Goal: Transaction & Acquisition: Purchase product/service

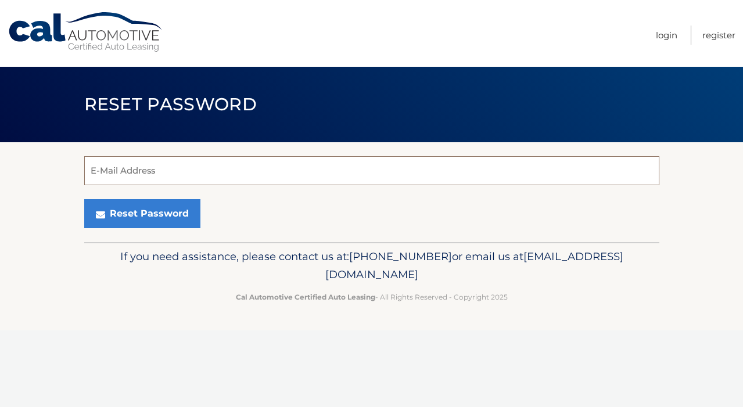
click at [207, 176] on input "E-Mail Address" at bounding box center [371, 170] width 575 height 29
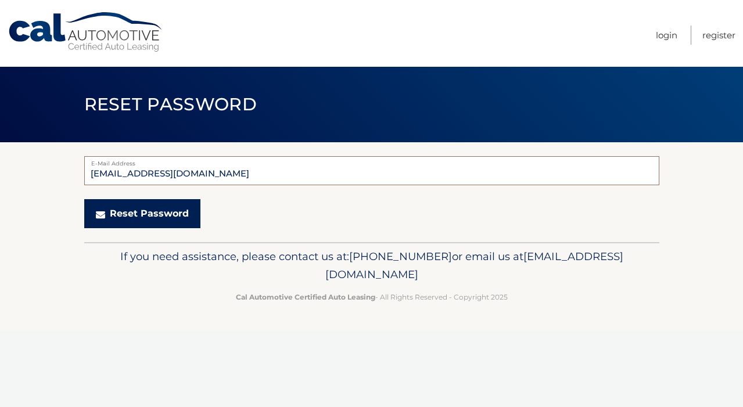
type input "skadakia1987@gmail.com"
click at [145, 223] on button "Reset Password" at bounding box center [142, 213] width 116 height 29
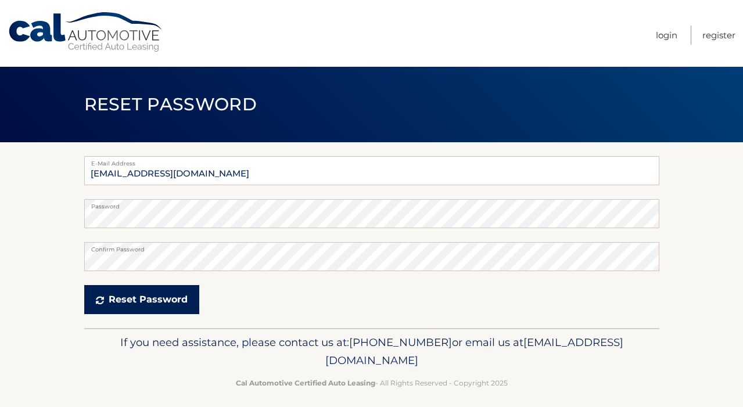
click at [152, 308] on button "Reset Password" at bounding box center [141, 299] width 115 height 29
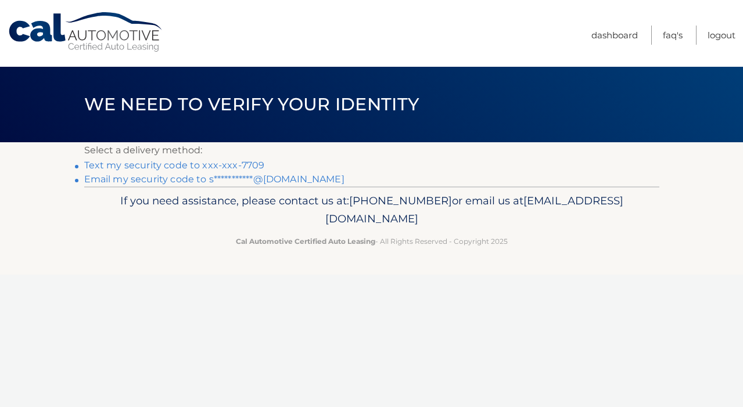
click at [193, 182] on link "**********" at bounding box center [214, 179] width 260 height 11
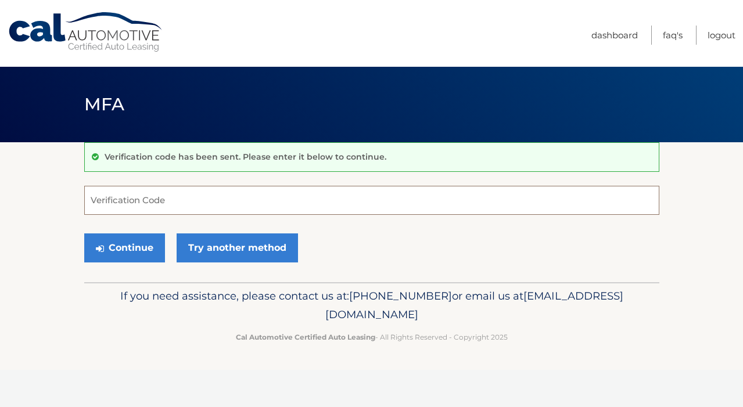
click at [329, 193] on input "Verification Code" at bounding box center [371, 200] width 575 height 29
type input "204713"
click at [144, 250] on button "Continue" at bounding box center [124, 247] width 81 height 29
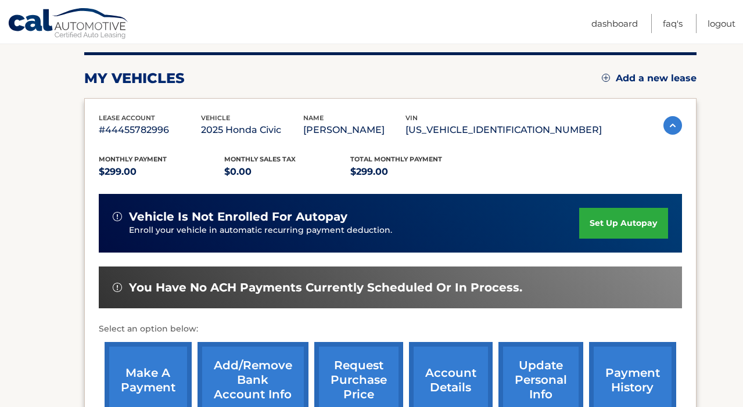
scroll to position [214, 0]
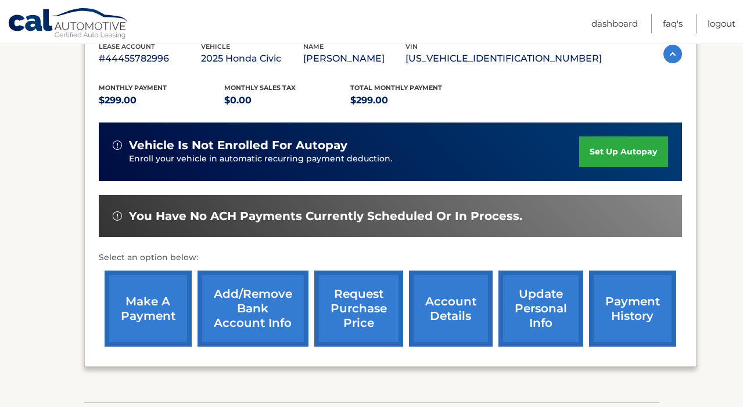
click at [152, 323] on link "make a payment" at bounding box center [148, 309] width 87 height 76
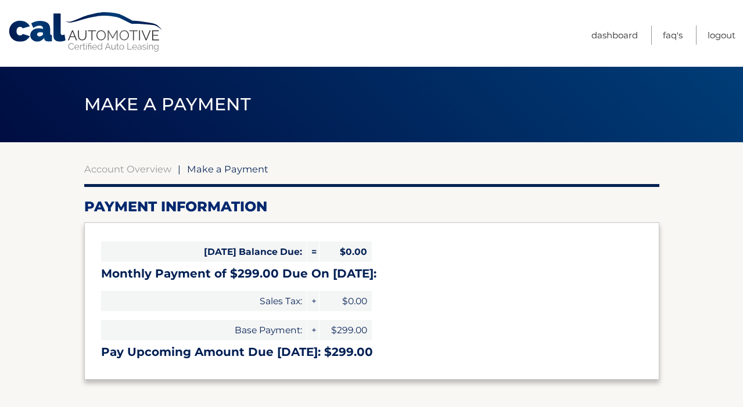
select select "MTBiNzJkNTYtMzc5Zi00ZDE4LWI2OGItYTYyNTI4ZTU4ZTNj"
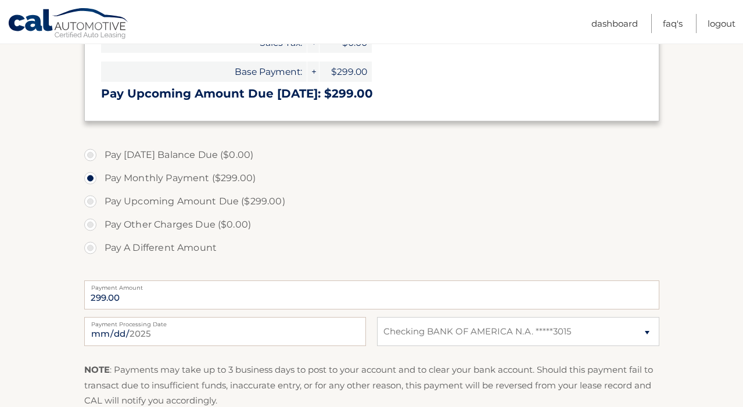
scroll to position [273, 0]
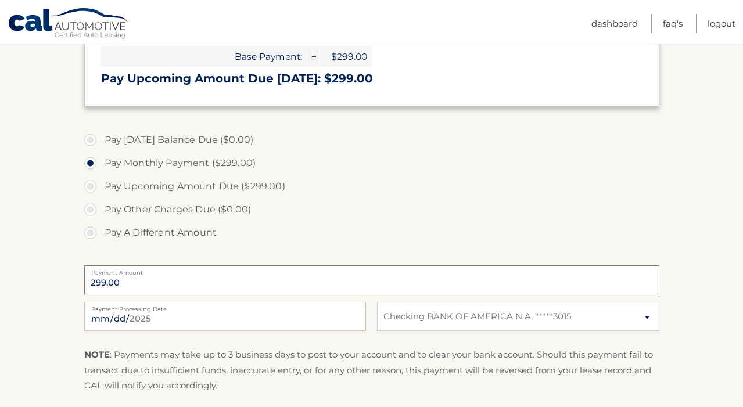
click at [140, 280] on input "299.00" at bounding box center [371, 279] width 575 height 29
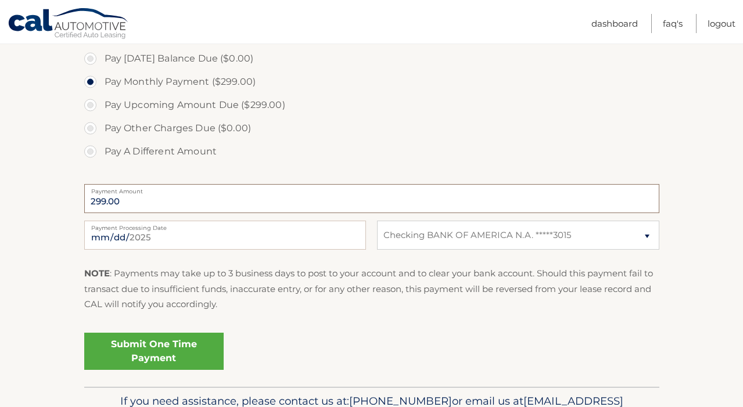
scroll to position [423, 0]
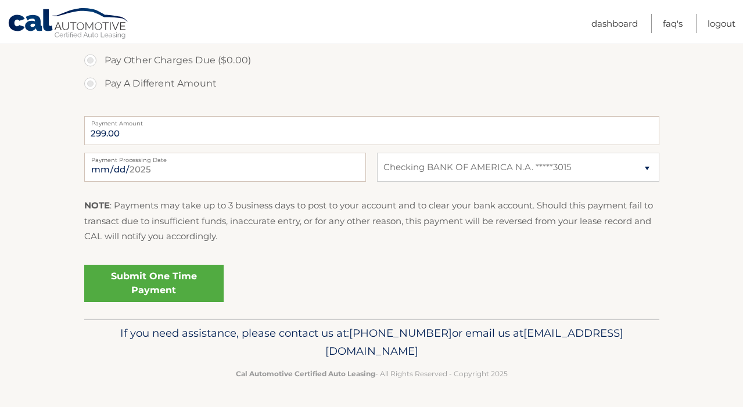
click at [154, 284] on link "Submit One Time Payment" at bounding box center [153, 283] width 139 height 37
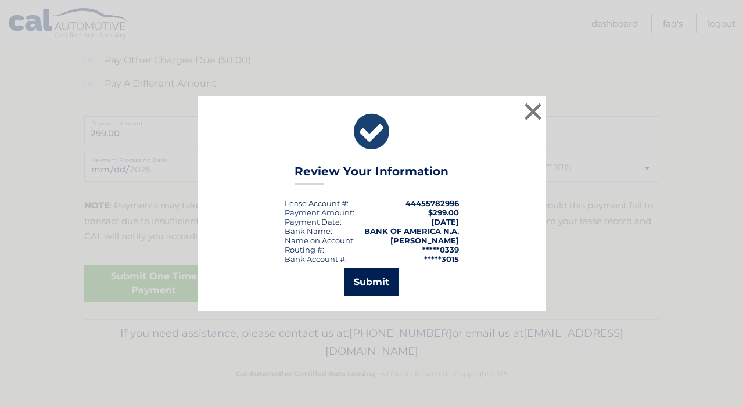
click at [377, 282] on button "Submit" at bounding box center [371, 282] width 54 height 28
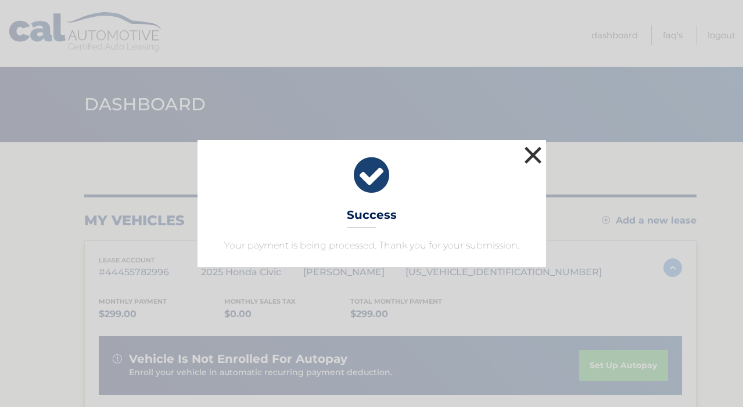
click at [532, 157] on button "×" at bounding box center [532, 154] width 23 height 23
